Goal: Use online tool/utility: Utilize a website feature to perform a specific function

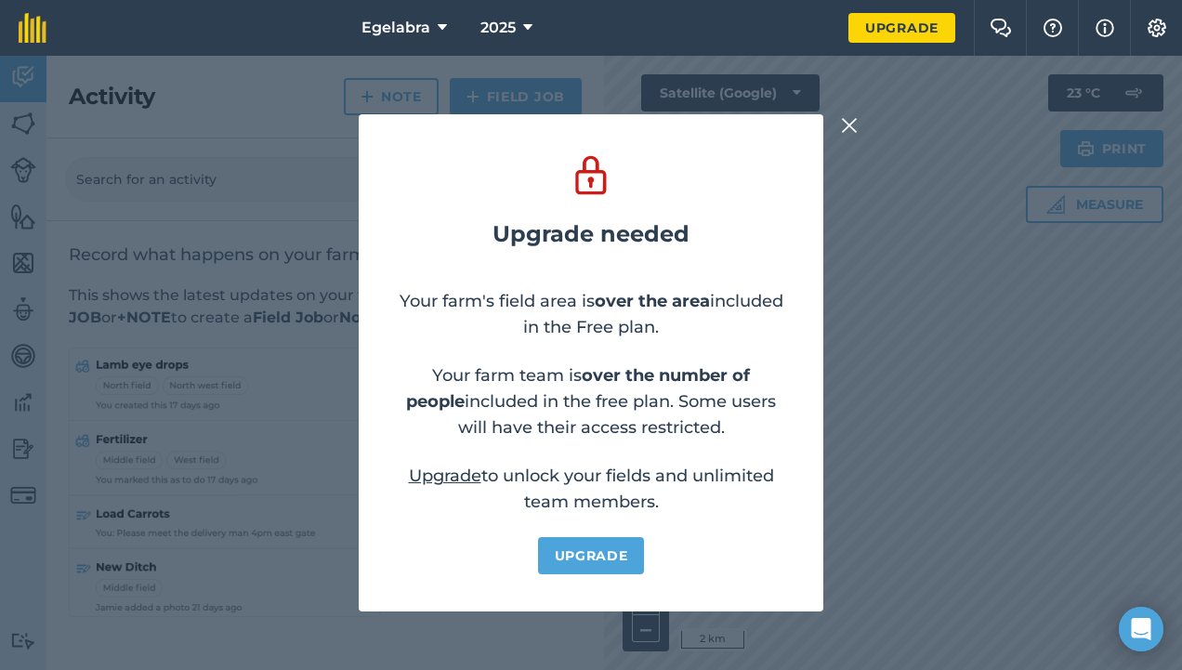
click at [851, 123] on img at bounding box center [849, 125] width 17 height 22
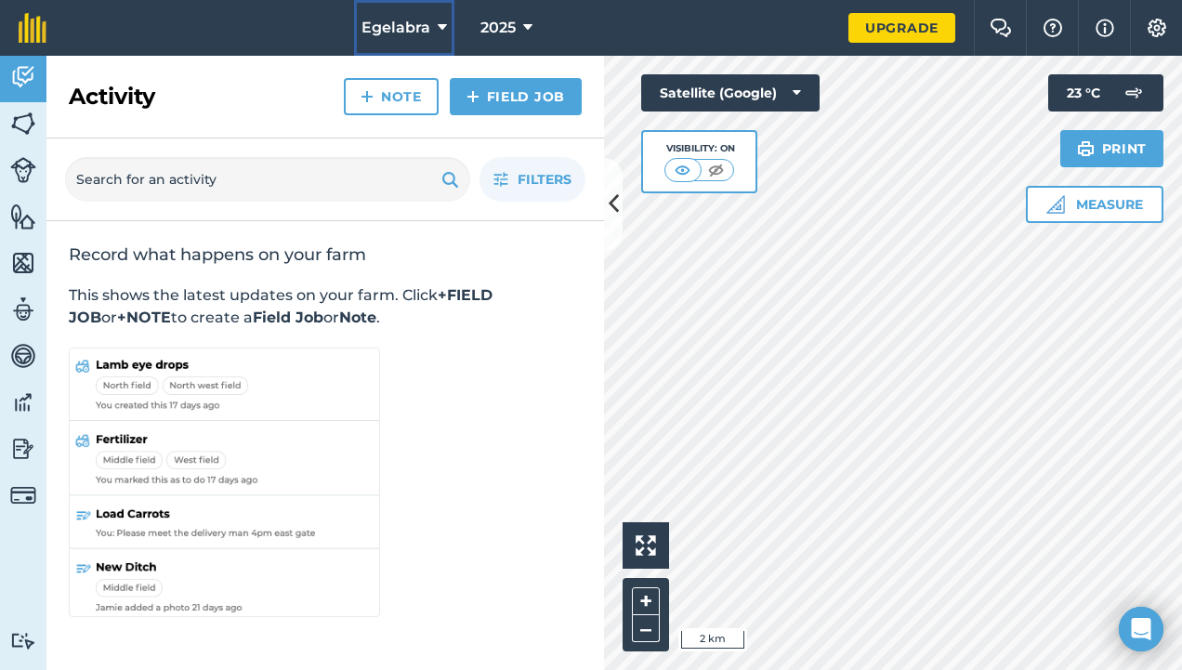
click at [445, 20] on icon at bounding box center [442, 28] width 9 height 22
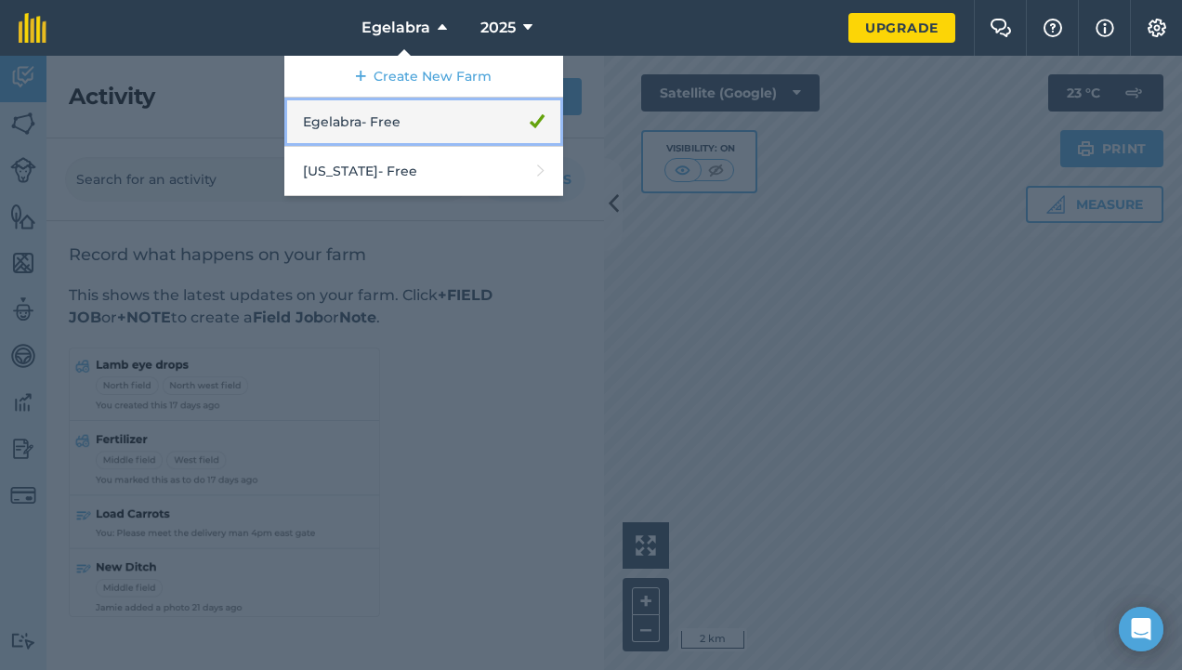
click at [450, 125] on link "Egelabra - Free" at bounding box center [423, 122] width 279 height 49
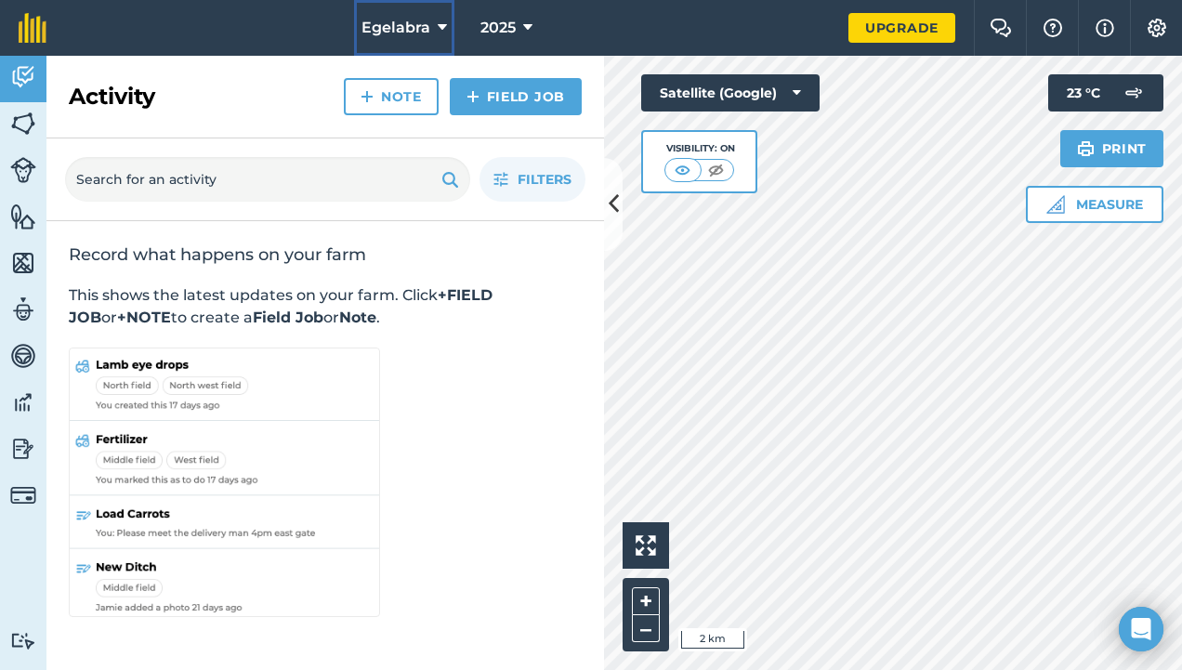
click at [392, 28] on span "Egelabra" at bounding box center [395, 28] width 69 height 22
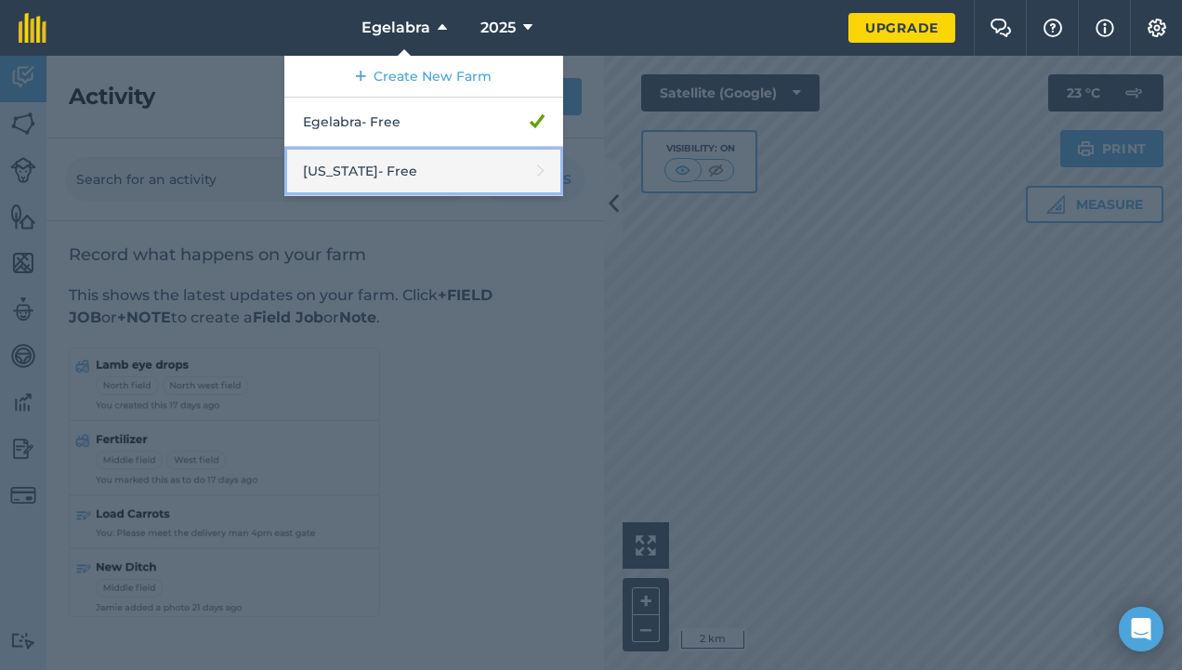
click at [411, 164] on link "Nebraska - Free" at bounding box center [423, 171] width 279 height 49
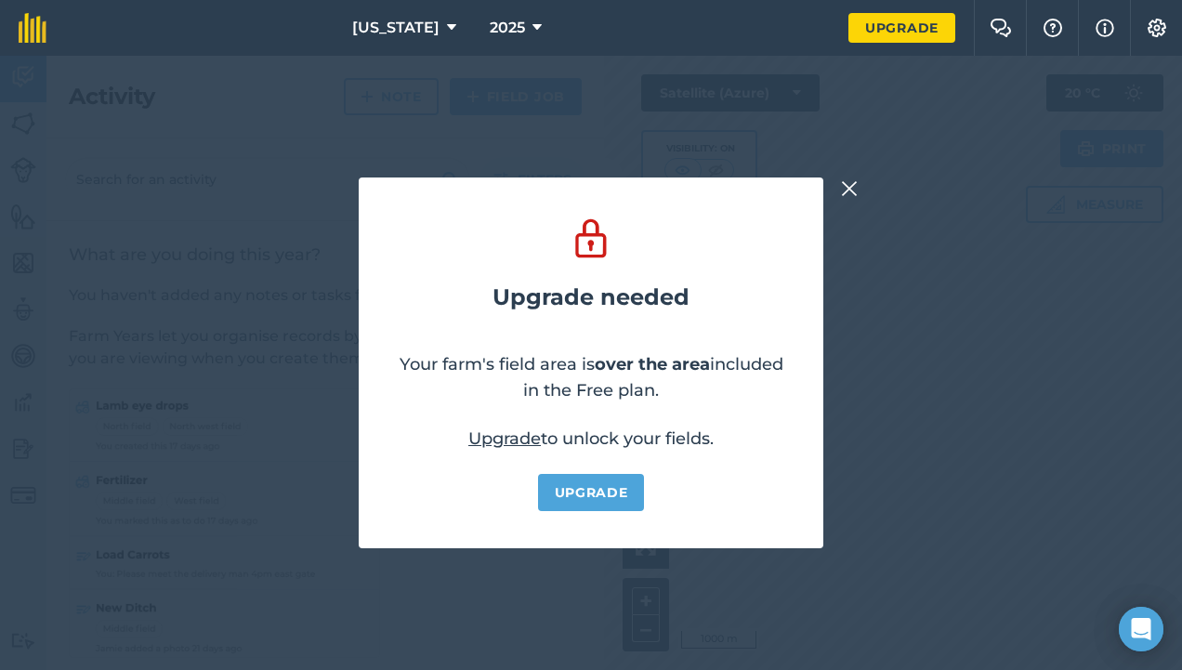
click at [854, 188] on img at bounding box center [849, 188] width 17 height 22
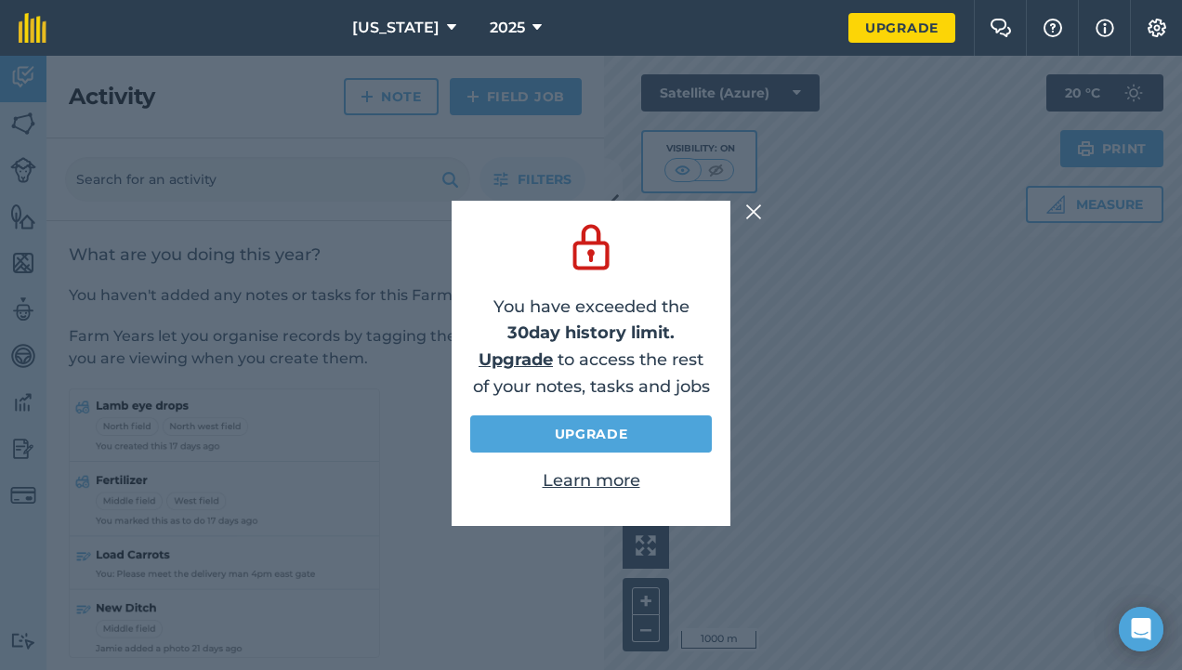
click at [755, 212] on img at bounding box center [753, 212] width 17 height 22
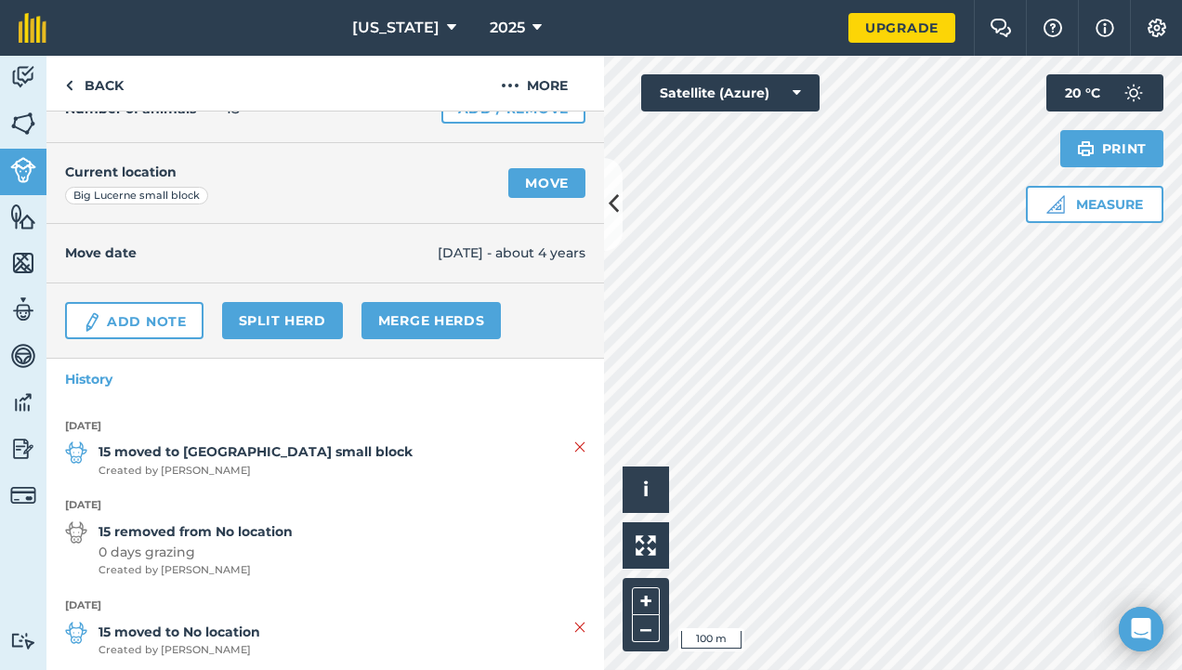
scroll to position [140, 0]
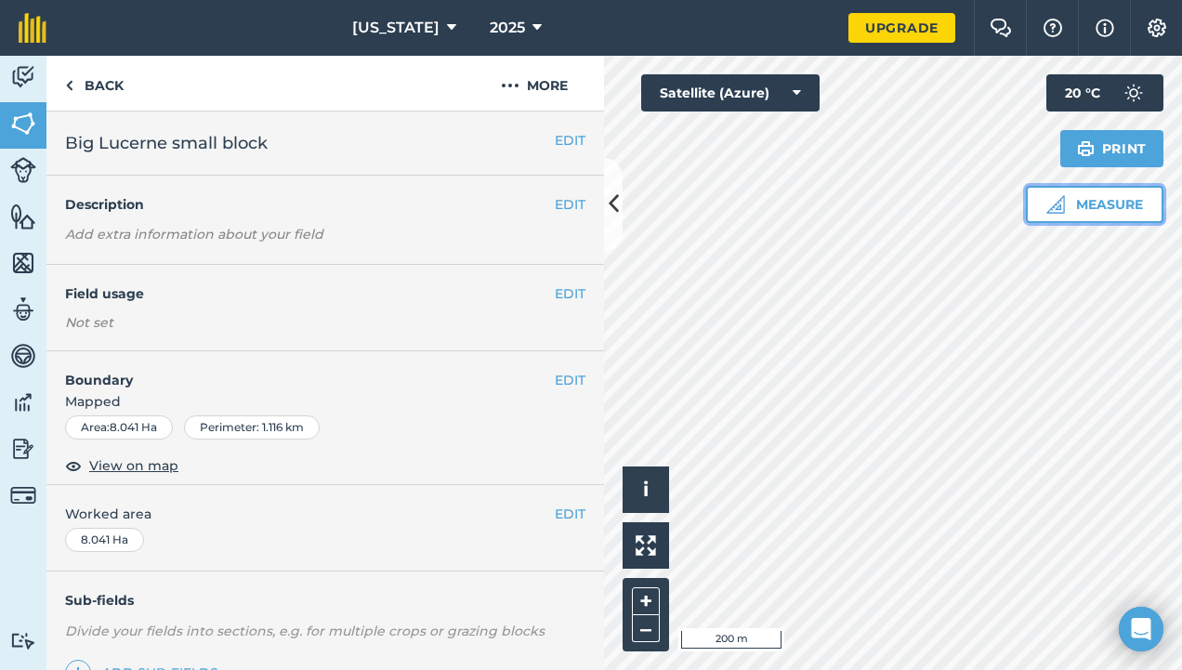
click at [1071, 209] on button "Measure" at bounding box center [1095, 204] width 138 height 37
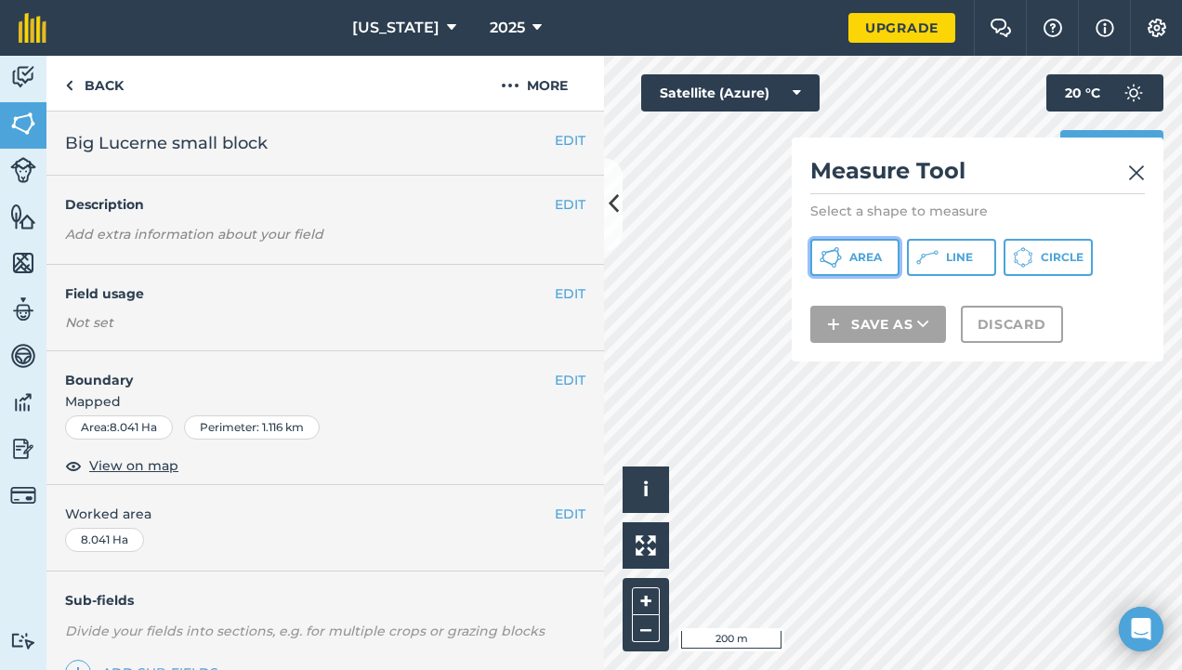
click at [878, 255] on span "Area" at bounding box center [865, 257] width 33 height 15
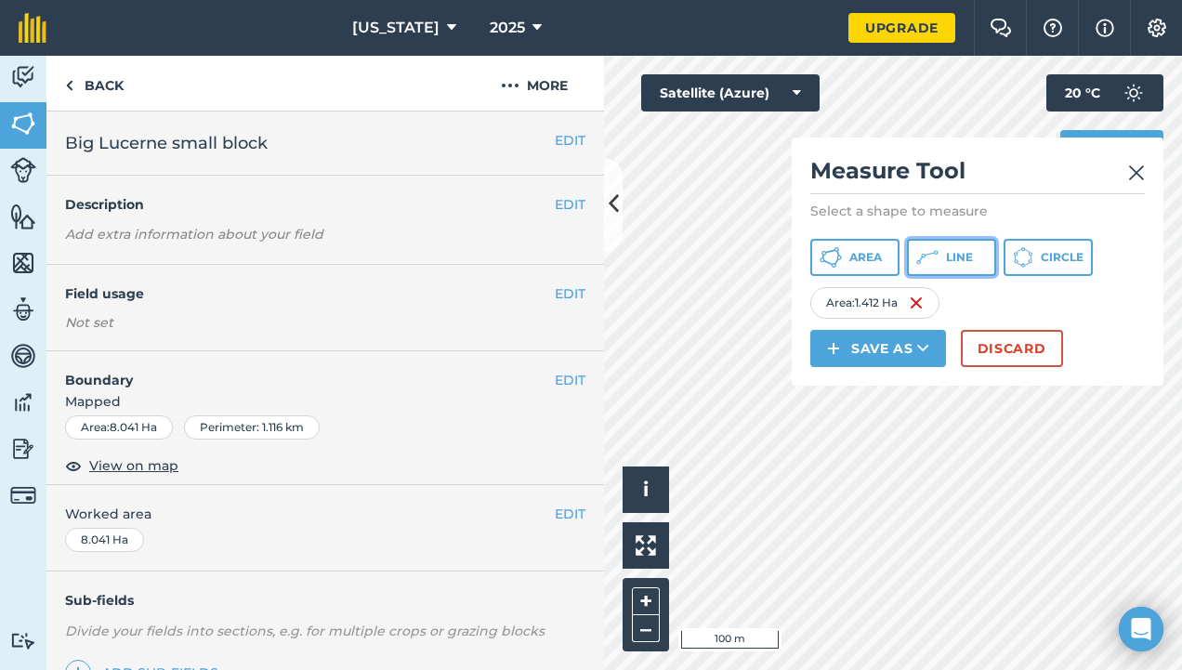
click at [963, 248] on button "Line" at bounding box center [951, 257] width 89 height 37
click at [1017, 345] on button "Discard" at bounding box center [1012, 348] width 102 height 37
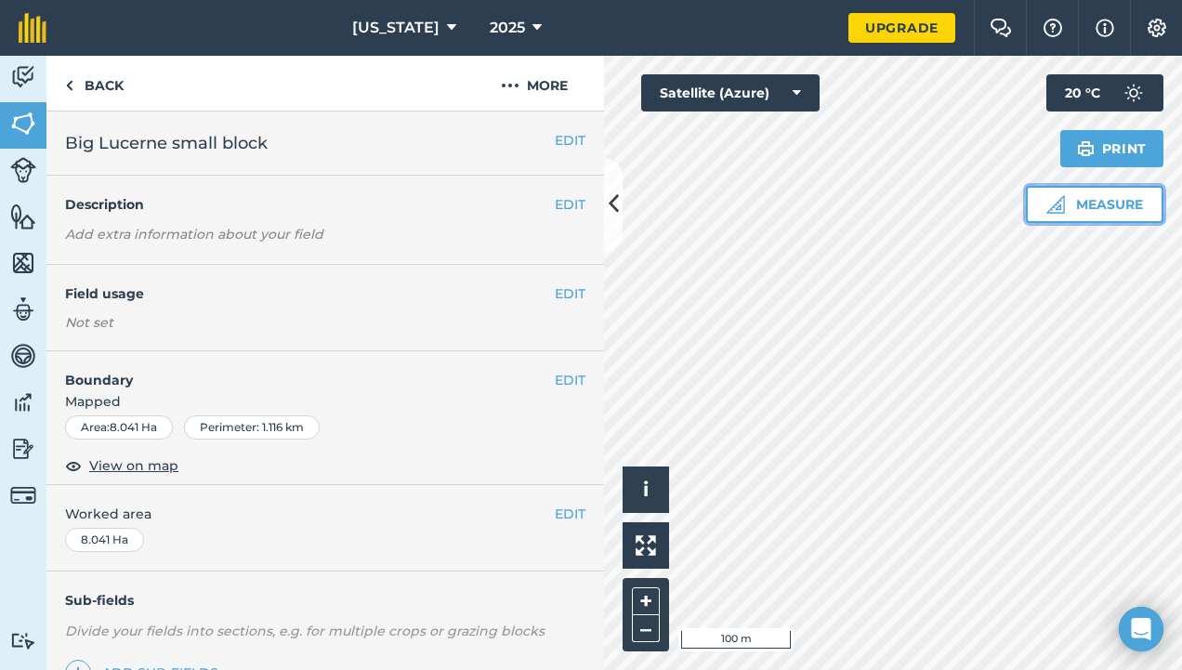
click at [1083, 213] on button "Measure" at bounding box center [1095, 204] width 138 height 37
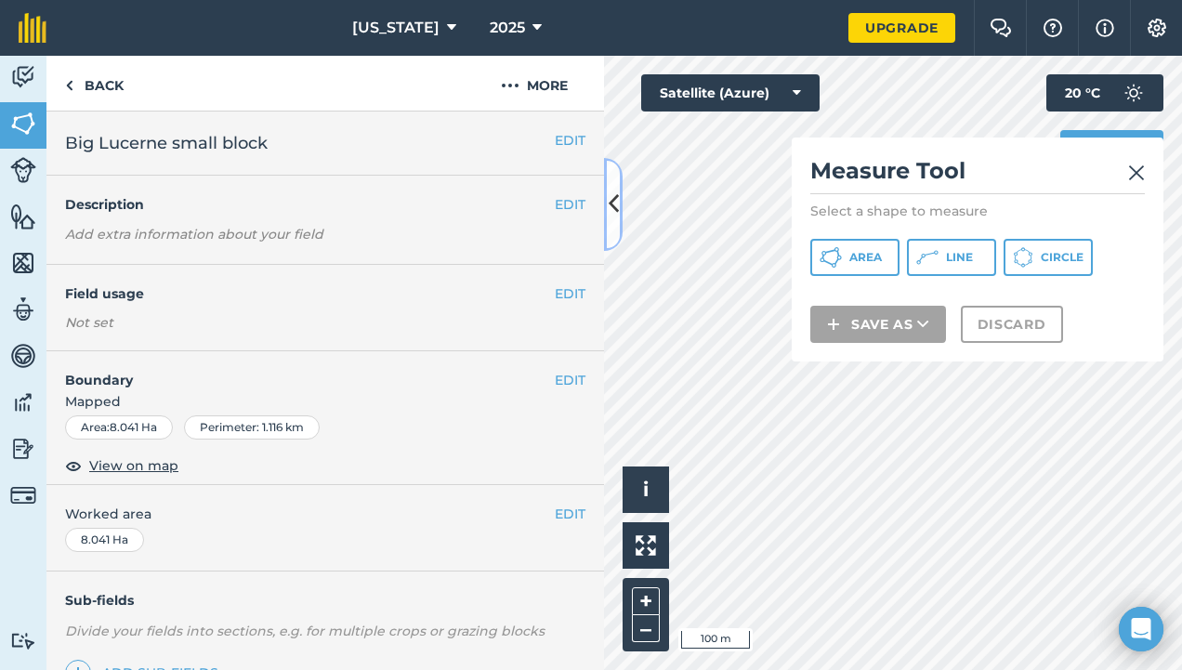
click at [615, 216] on icon at bounding box center [614, 204] width 10 height 33
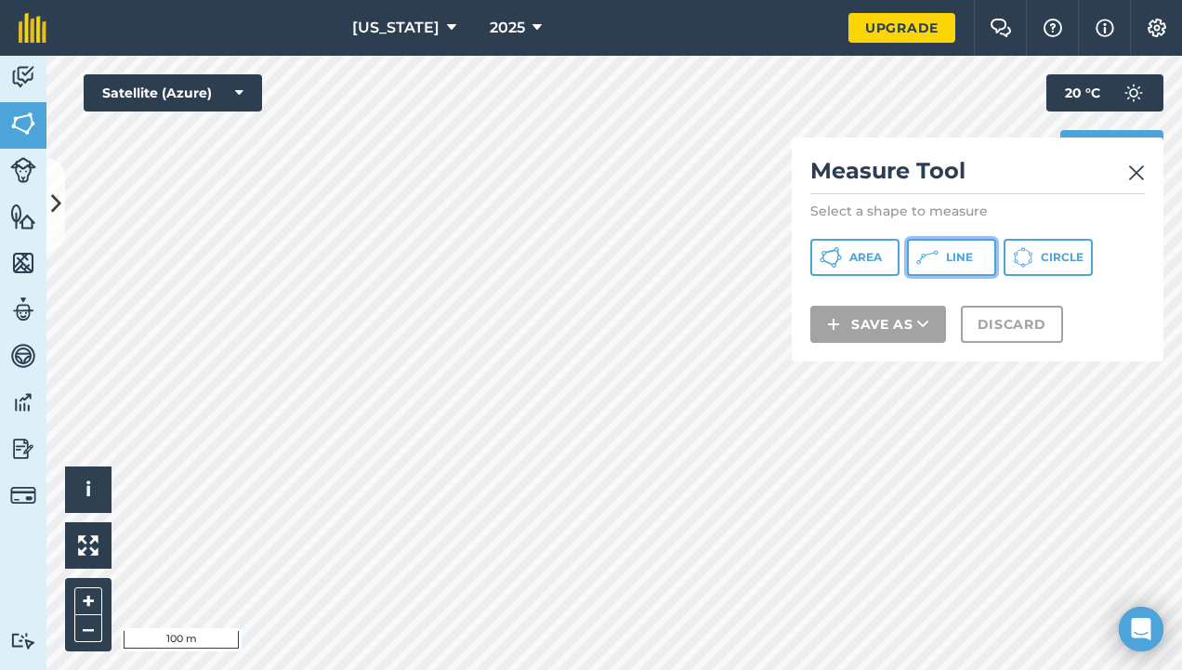
click at [935, 266] on icon at bounding box center [927, 257] width 22 height 22
click at [1137, 177] on img at bounding box center [1136, 173] width 17 height 22
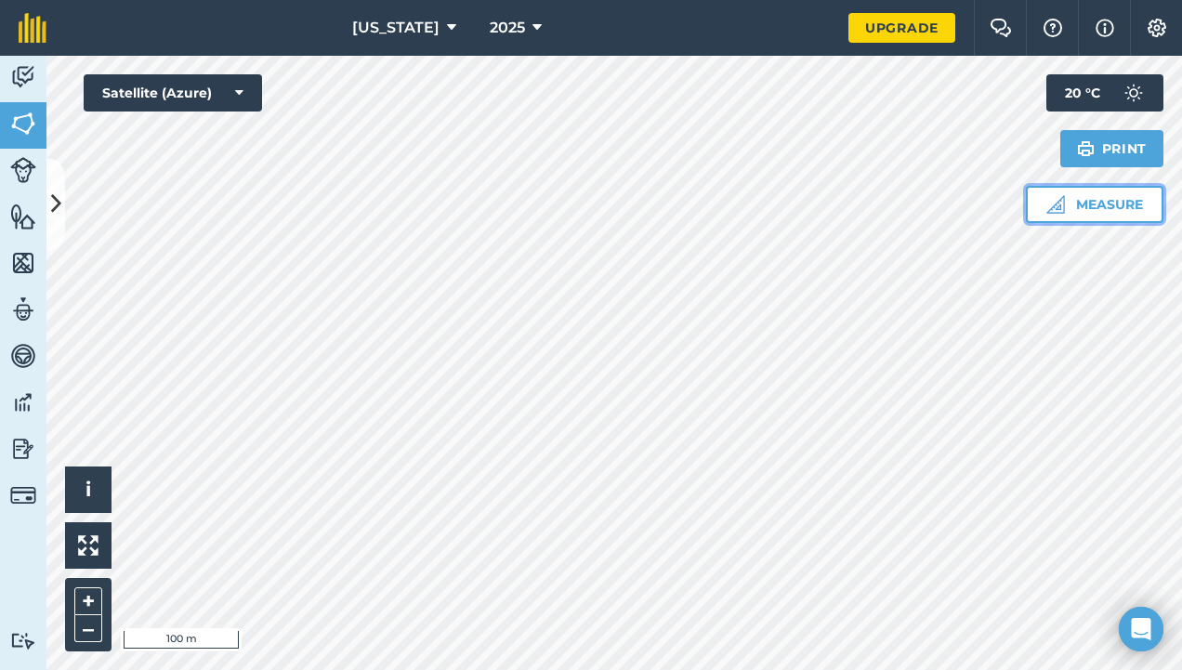
click at [1124, 201] on button "Measure" at bounding box center [1095, 204] width 138 height 37
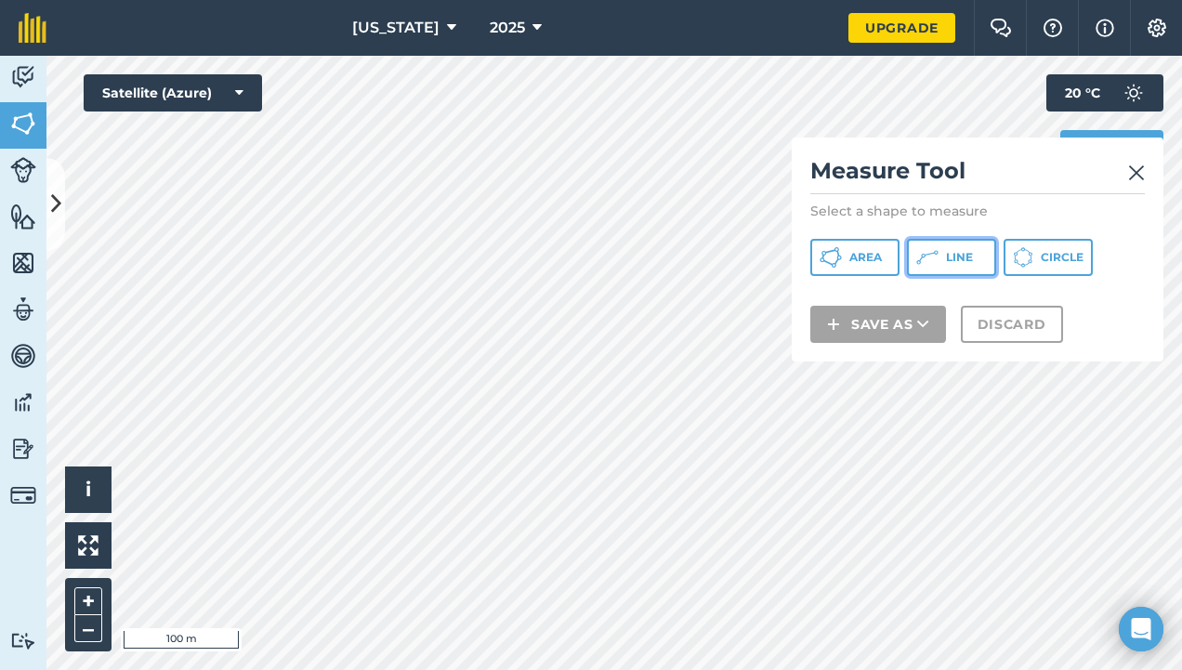
click at [944, 256] on button "Line" at bounding box center [951, 257] width 89 height 37
click at [1136, 171] on img at bounding box center [1136, 173] width 17 height 22
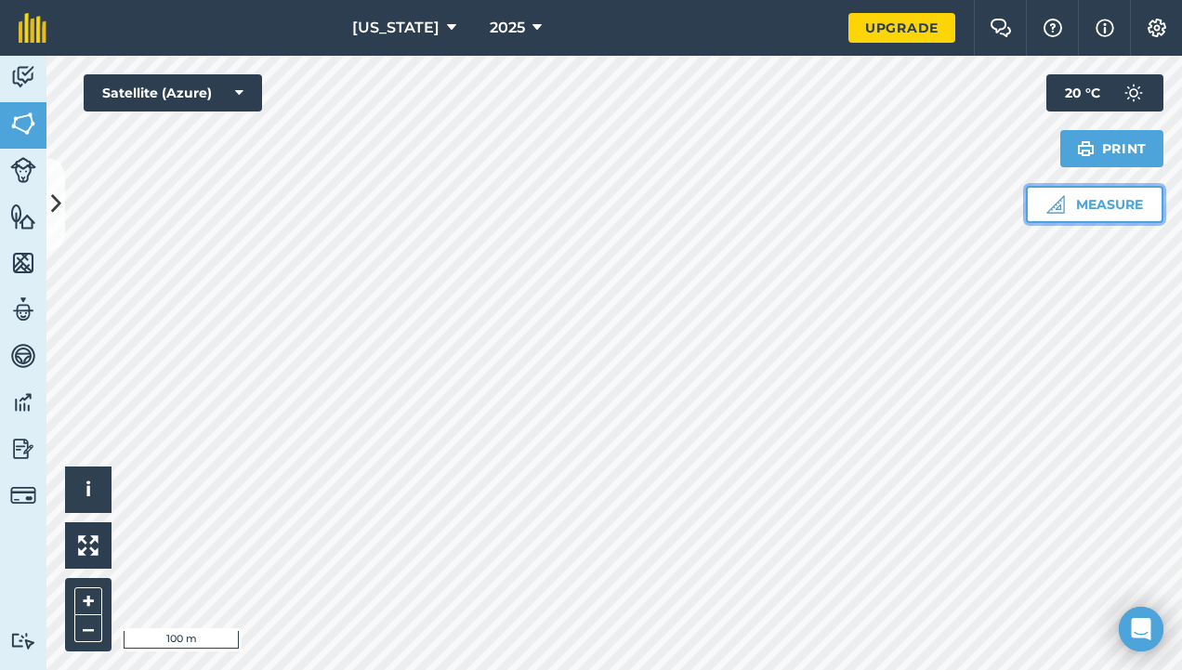
click at [1075, 203] on button "Measure" at bounding box center [1095, 204] width 138 height 37
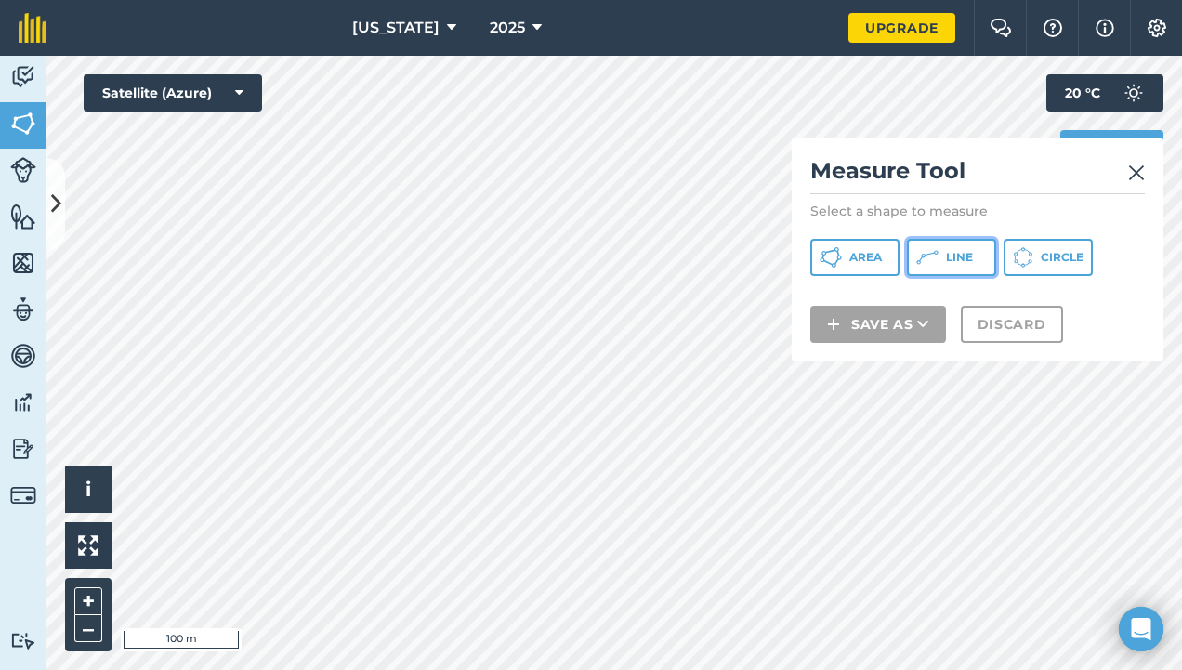
click at [955, 258] on span "Line" at bounding box center [959, 257] width 27 height 15
click at [853, 264] on span "Area" at bounding box center [865, 257] width 33 height 15
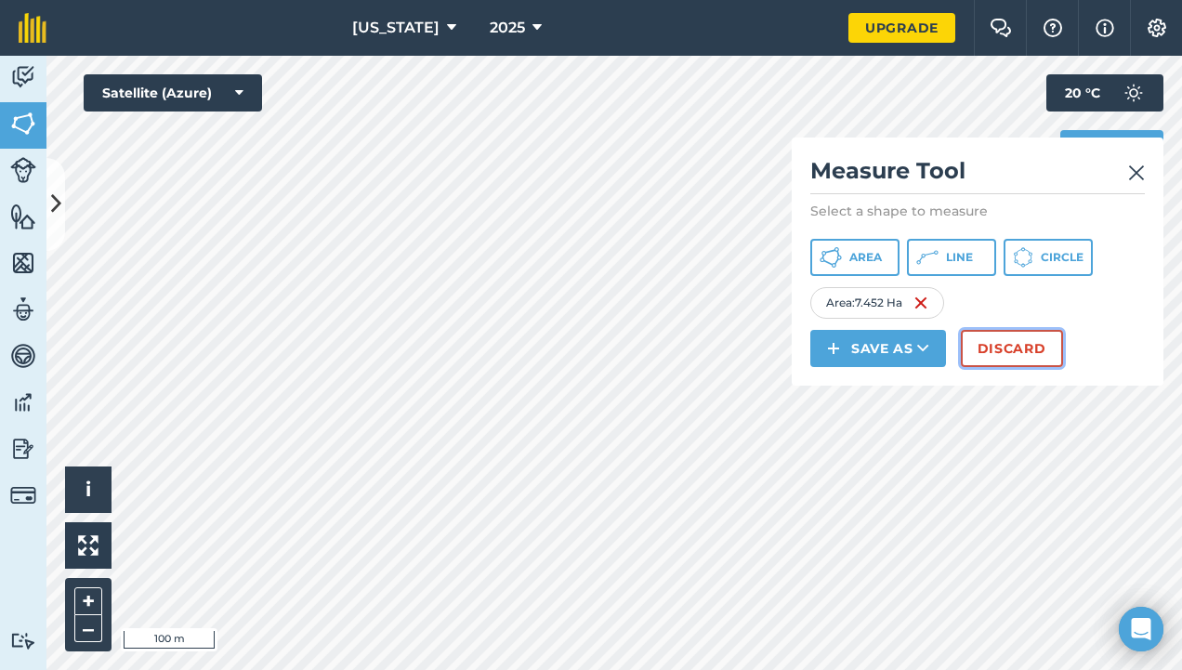
click at [1048, 335] on button "Discard" at bounding box center [1012, 348] width 102 height 37
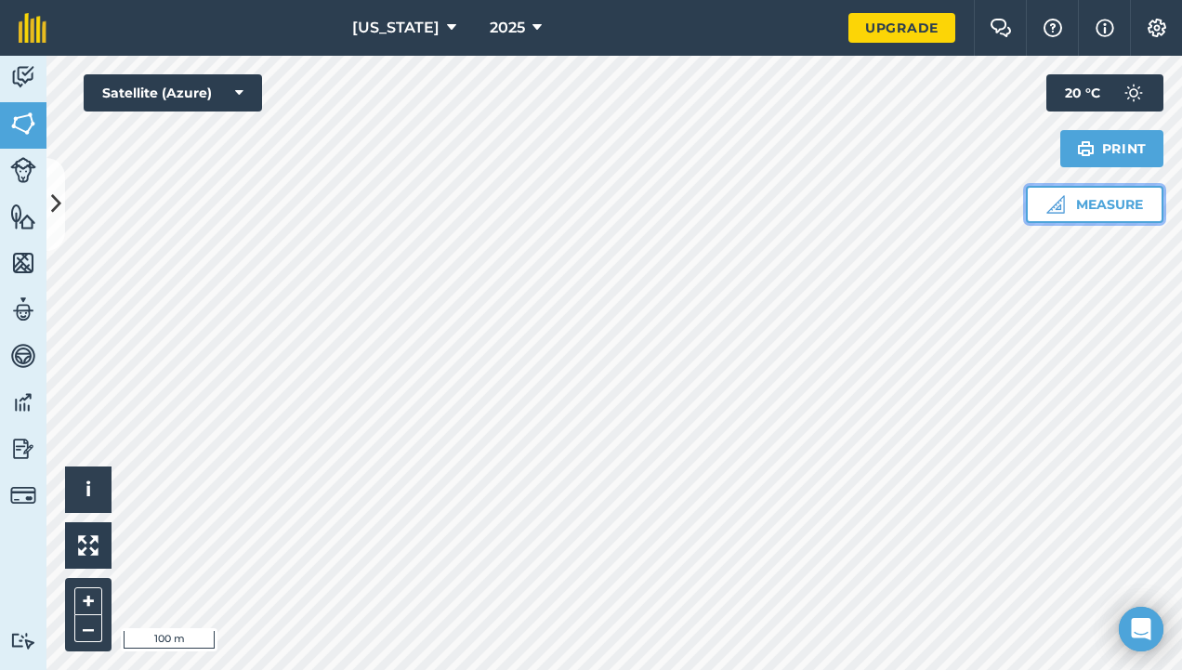
click at [1063, 217] on button "Measure" at bounding box center [1095, 204] width 138 height 37
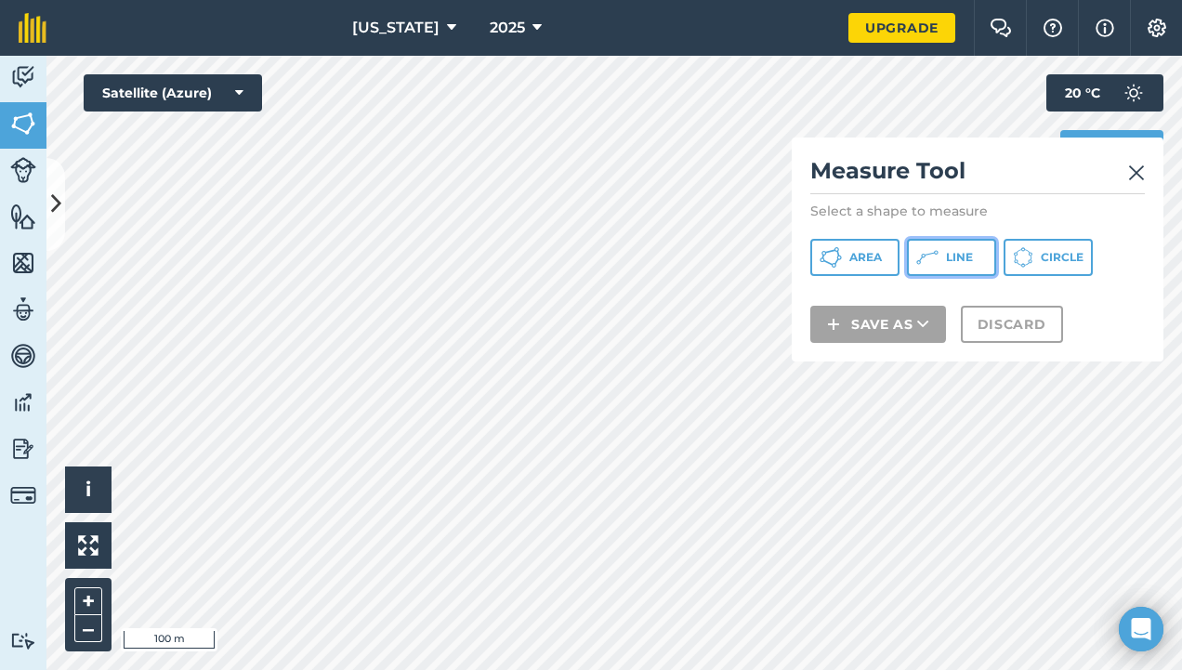
click at [955, 263] on span "Line" at bounding box center [959, 257] width 27 height 15
click at [1143, 171] on img at bounding box center [1136, 173] width 17 height 22
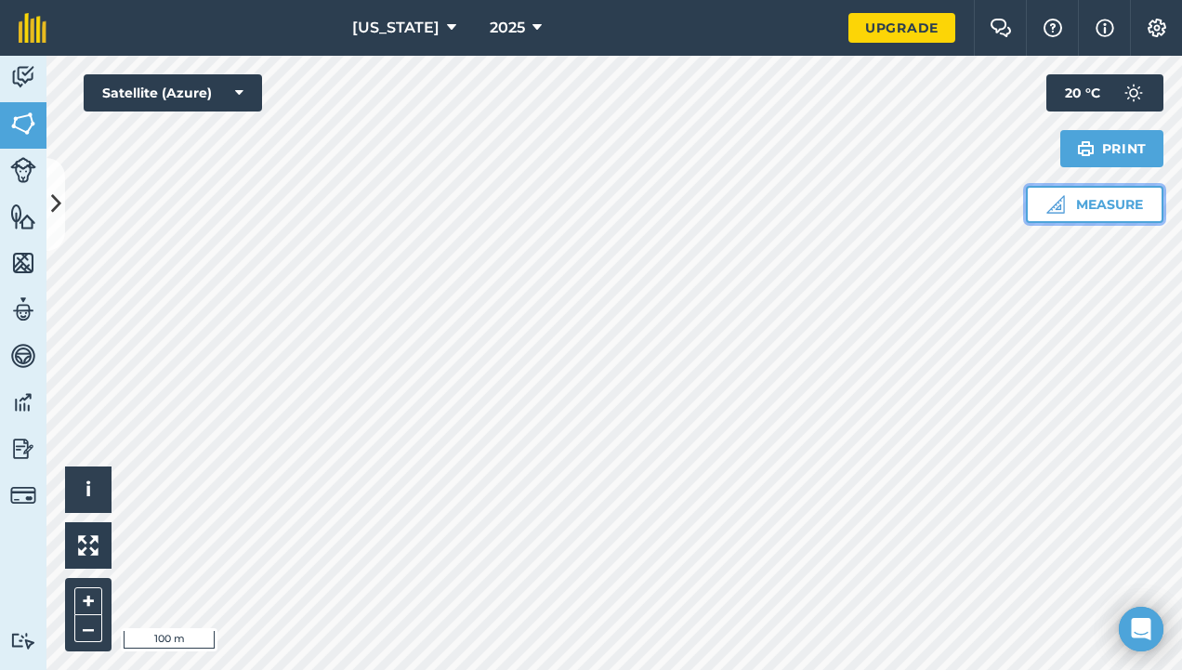
click at [1070, 206] on button "Measure" at bounding box center [1095, 204] width 138 height 37
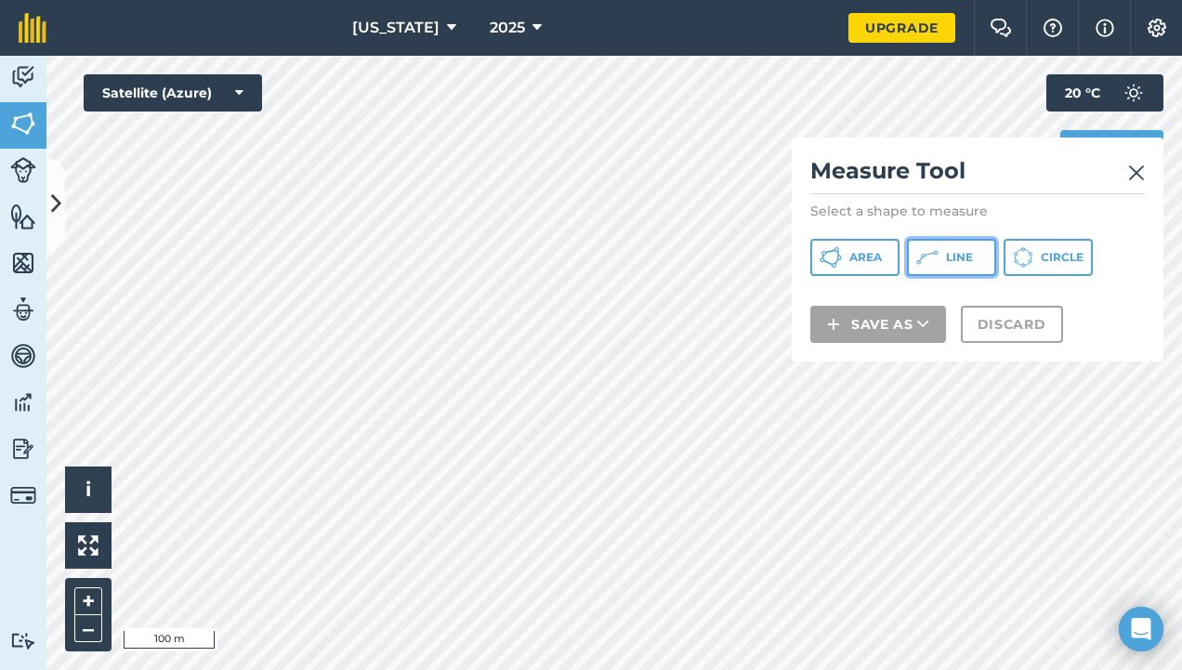
click at [951, 246] on button "Line" at bounding box center [951, 257] width 89 height 37
click at [1137, 175] on img at bounding box center [1136, 173] width 17 height 22
